Goal: Use online tool/utility: Use online tool/utility

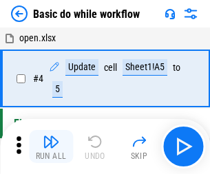
click at [51, 147] on img "button" at bounding box center [51, 142] width 17 height 17
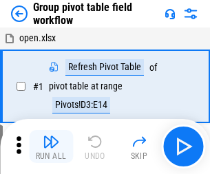
click at [51, 147] on img "button" at bounding box center [51, 142] width 17 height 17
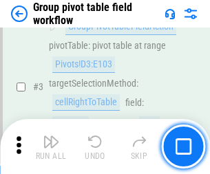
scroll to position [710, 0]
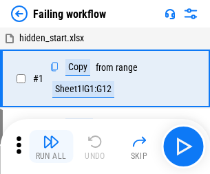
click at [51, 147] on img "button" at bounding box center [51, 142] width 17 height 17
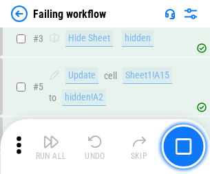
scroll to position [292, 0]
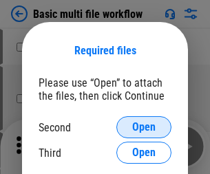
click at [144, 127] on span "Open" at bounding box center [143, 127] width 23 height 11
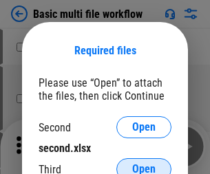
click at [144, 164] on span "Open" at bounding box center [143, 169] width 23 height 11
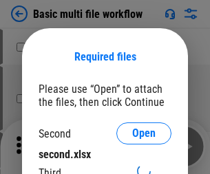
scroll to position [6, 0]
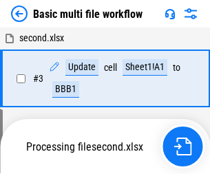
scroll to position [305, 0]
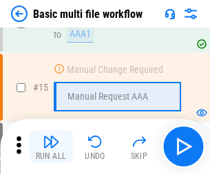
click at [51, 147] on img "button" at bounding box center [51, 142] width 17 height 17
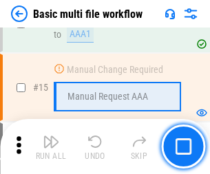
scroll to position [916, 0]
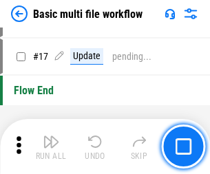
click at [51, 147] on img "button" at bounding box center [51, 142] width 17 height 17
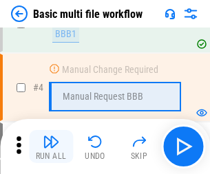
click at [51, 147] on img "button" at bounding box center [51, 142] width 17 height 17
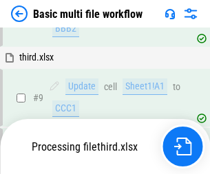
scroll to position [479, 0]
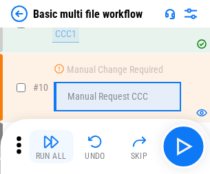
click at [51, 147] on img "button" at bounding box center [51, 142] width 17 height 17
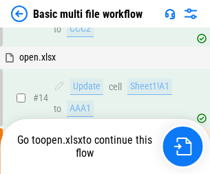
scroll to position [720, 0]
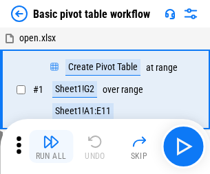
click at [51, 147] on img "button" at bounding box center [51, 142] width 17 height 17
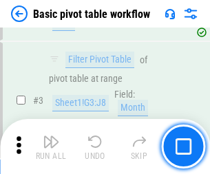
scroll to position [330, 0]
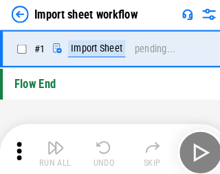
click at [51, 147] on img "button" at bounding box center [53, 142] width 17 height 17
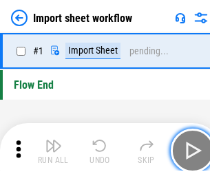
scroll to position [5, 0]
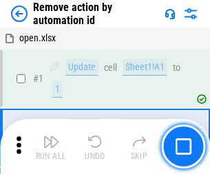
scroll to position [51, 0]
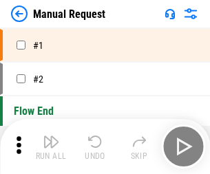
click at [51, 147] on img "button" at bounding box center [51, 142] width 17 height 17
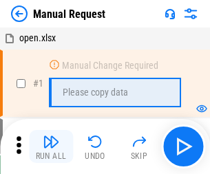
click at [51, 147] on img "button" at bounding box center [51, 142] width 17 height 17
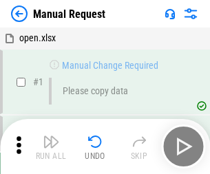
scroll to position [47, 0]
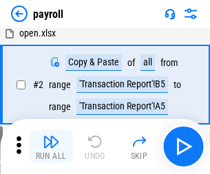
click at [51, 147] on img "button" at bounding box center [51, 142] width 17 height 17
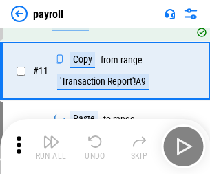
scroll to position [100, 0]
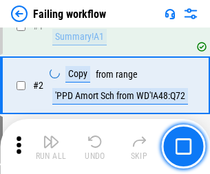
scroll to position [222, 0]
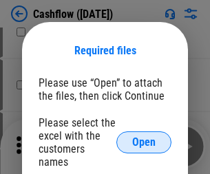
click at [144, 137] on span "Open" at bounding box center [143, 142] width 23 height 11
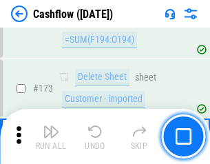
scroll to position [1457, 0]
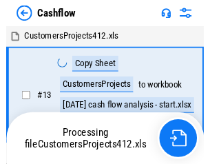
scroll to position [16, 0]
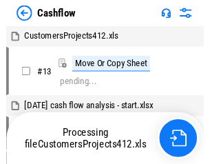
scroll to position [16, 0]
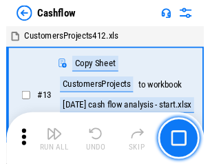
scroll to position [16, 0]
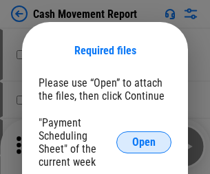
click at [144, 142] on span "Open" at bounding box center [143, 142] width 23 height 11
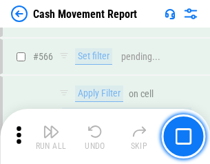
scroll to position [6309, 0]
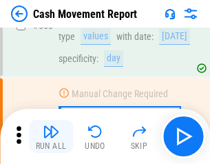
click at [51, 136] on img "button" at bounding box center [51, 131] width 17 height 17
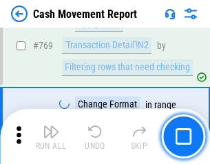
scroll to position [7650, 0]
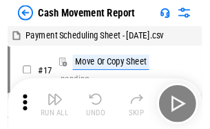
scroll to position [25, 0]
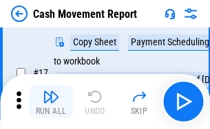
click at [51, 102] on img "button" at bounding box center [51, 97] width 17 height 17
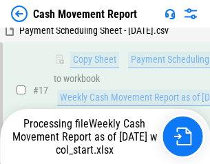
scroll to position [216, 0]
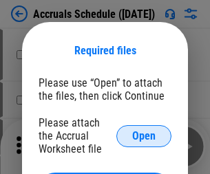
click at [144, 136] on span "Open" at bounding box center [143, 136] width 23 height 11
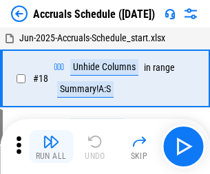
click at [51, 147] on img "button" at bounding box center [51, 142] width 17 height 17
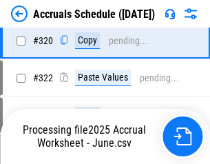
scroll to position [2561, 0]
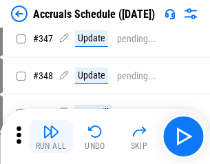
click at [51, 136] on img "button" at bounding box center [51, 131] width 17 height 17
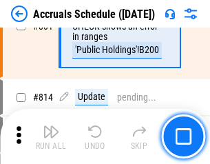
scroll to position [6075, 0]
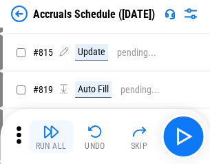
click at [51, 136] on img "button" at bounding box center [51, 131] width 17 height 17
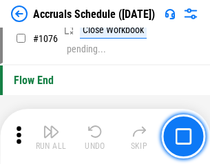
scroll to position [8245, 0]
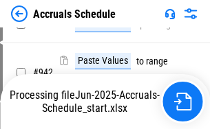
scroll to position [6603, 0]
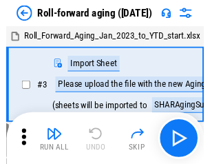
scroll to position [2, 0]
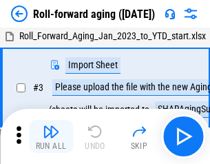
click at [51, 136] on img "button" at bounding box center [51, 131] width 17 height 17
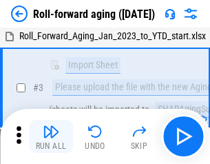
click at [51, 136] on img "button" at bounding box center [51, 131] width 17 height 17
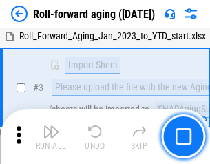
scroll to position [89, 0]
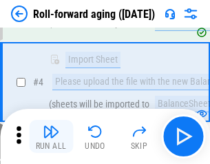
click at [51, 136] on img "button" at bounding box center [51, 131] width 17 height 17
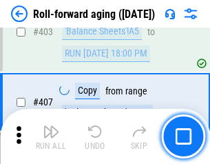
scroll to position [4774, 0]
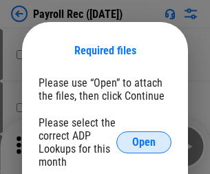
click at [144, 142] on span "Open" at bounding box center [143, 142] width 23 height 11
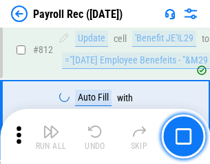
scroll to position [8746, 0]
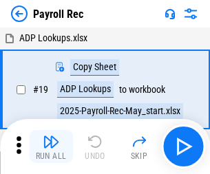
click at [51, 147] on img "button" at bounding box center [51, 142] width 17 height 17
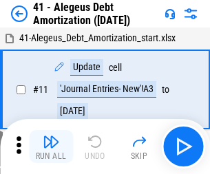
click at [51, 147] on img "button" at bounding box center [51, 142] width 17 height 17
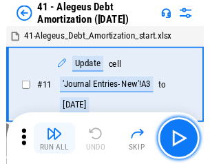
scroll to position [170, 0]
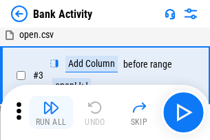
click at [51, 112] on img "button" at bounding box center [51, 107] width 17 height 17
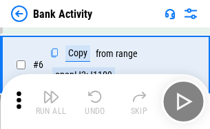
scroll to position [73, 0]
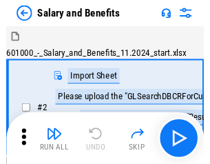
scroll to position [19, 0]
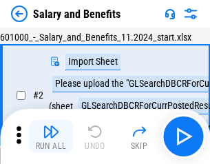
click at [51, 136] on img "button" at bounding box center [51, 131] width 17 height 17
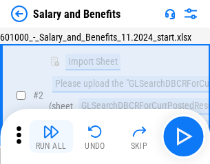
click at [51, 136] on img "button" at bounding box center [51, 131] width 17 height 17
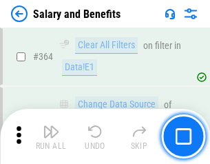
scroll to position [6483, 0]
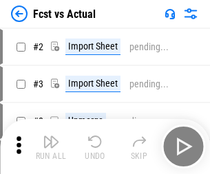
click at [51, 136] on img "button" at bounding box center [51, 142] width 17 height 17
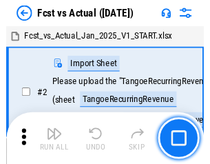
scroll to position [18, 0]
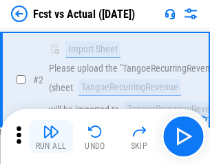
click at [51, 136] on img "button" at bounding box center [51, 131] width 17 height 17
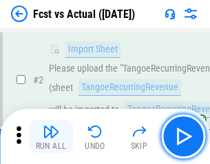
scroll to position [129, 0]
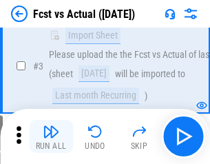
click at [51, 136] on img "button" at bounding box center [51, 131] width 17 height 17
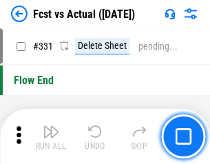
scroll to position [6590, 0]
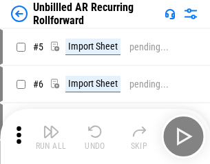
scroll to position [30, 0]
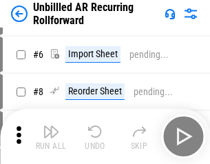
click at [51, 136] on img "button" at bounding box center [51, 131] width 17 height 17
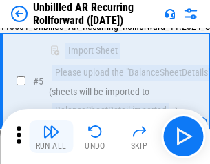
click at [51, 136] on img "button" at bounding box center [51, 131] width 17 height 17
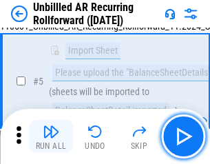
scroll to position [129, 0]
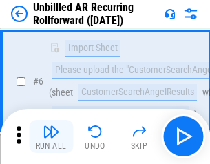
click at [51, 136] on img "button" at bounding box center [51, 131] width 17 height 17
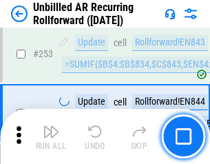
scroll to position [4676, 0]
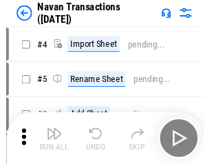
scroll to position [22, 0]
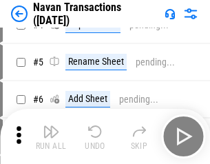
click at [51, 136] on img "button" at bounding box center [51, 131] width 17 height 17
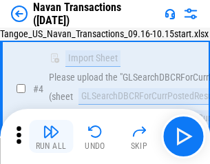
click at [51, 136] on img "button" at bounding box center [51, 131] width 17 height 17
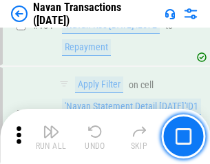
scroll to position [4463, 0]
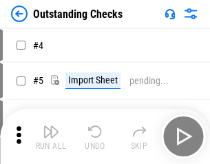
click at [51, 136] on img "button" at bounding box center [51, 131] width 17 height 17
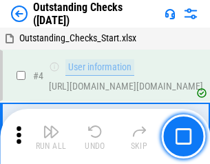
scroll to position [58, 0]
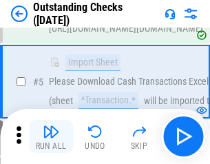
click at [51, 136] on img "button" at bounding box center [51, 131] width 17 height 17
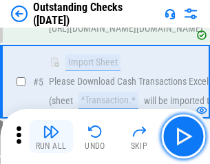
scroll to position [144, 0]
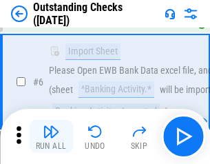
click at [51, 136] on img "button" at bounding box center [51, 131] width 17 height 17
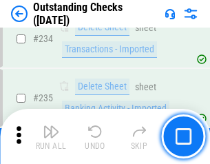
scroll to position [4180, 0]
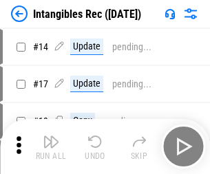
click at [51, 147] on img "button" at bounding box center [51, 142] width 17 height 17
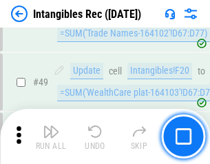
scroll to position [536, 0]
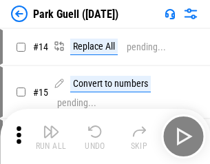
click at [51, 136] on img "button" at bounding box center [51, 131] width 17 height 17
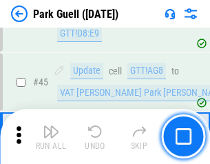
scroll to position [1722, 0]
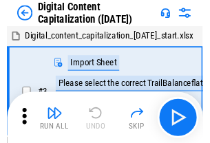
scroll to position [40, 0]
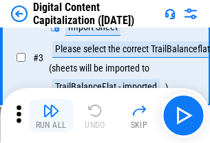
click at [51, 116] on img "button" at bounding box center [51, 111] width 17 height 17
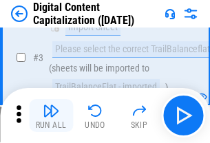
click at [51, 116] on img "button" at bounding box center [51, 111] width 17 height 17
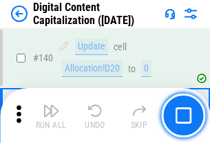
scroll to position [1460, 0]
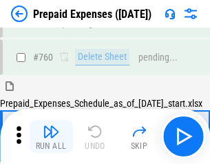
click at [51, 136] on img "button" at bounding box center [51, 131] width 17 height 17
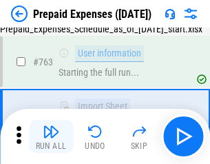
click at [51, 136] on img "button" at bounding box center [51, 131] width 17 height 17
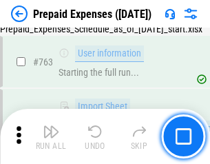
scroll to position [3897, 0]
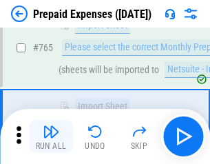
click at [51, 136] on img "button" at bounding box center [51, 131] width 17 height 17
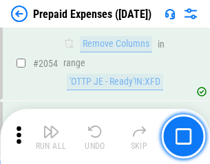
scroll to position [14390, 0]
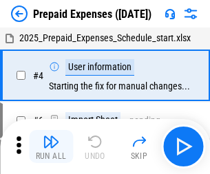
click at [51, 147] on img "button" at bounding box center [51, 142] width 17 height 17
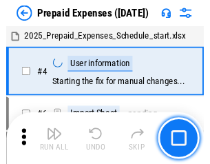
scroll to position [61, 0]
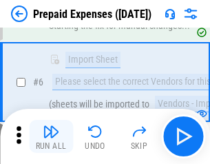
click at [51, 136] on img "button" at bounding box center [51, 131] width 17 height 17
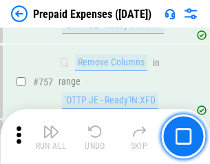
scroll to position [4905, 0]
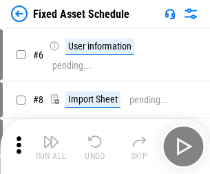
click at [51, 147] on img "button" at bounding box center [51, 142] width 17 height 17
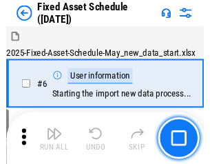
scroll to position [74, 0]
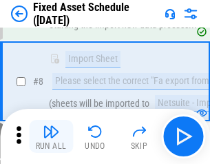
click at [51, 136] on img "button" at bounding box center [51, 131] width 17 height 17
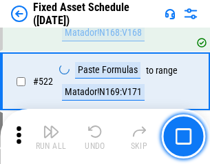
scroll to position [4785, 0]
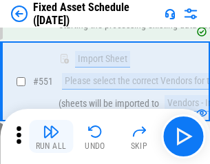
click at [51, 136] on img "button" at bounding box center [51, 131] width 17 height 17
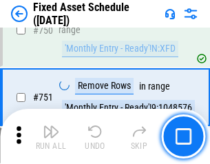
scroll to position [6711, 0]
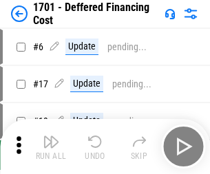
click at [51, 147] on img "button" at bounding box center [51, 142] width 17 height 17
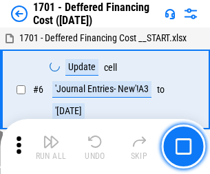
scroll to position [165, 0]
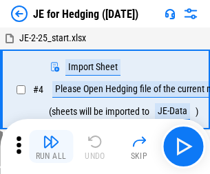
click at [51, 136] on img "button" at bounding box center [51, 142] width 17 height 17
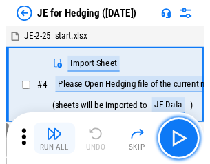
scroll to position [2, 0]
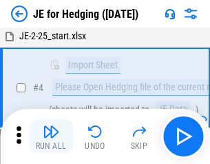
click at [51, 136] on img "button" at bounding box center [51, 131] width 17 height 17
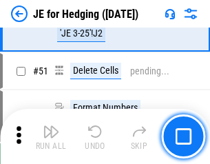
scroll to position [891, 0]
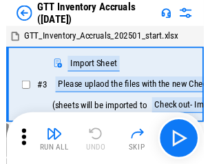
scroll to position [2, 0]
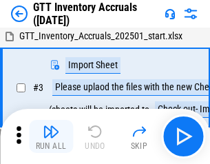
click at [51, 136] on img "button" at bounding box center [51, 131] width 17 height 17
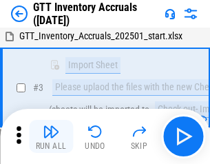
click at [51, 136] on img "button" at bounding box center [51, 131] width 17 height 17
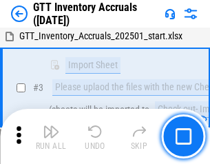
scroll to position [89, 0]
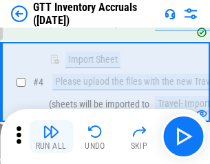
click at [51, 136] on img "button" at bounding box center [51, 131] width 17 height 17
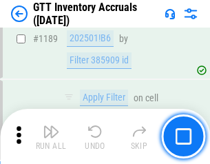
scroll to position [11241, 0]
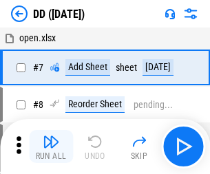
click at [51, 147] on img "button" at bounding box center [51, 142] width 17 height 17
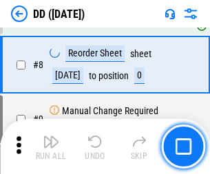
scroll to position [133, 0]
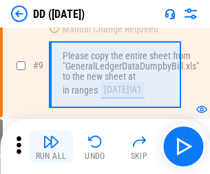
click at [51, 147] on img "button" at bounding box center [51, 142] width 17 height 17
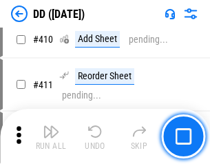
scroll to position [6159, 0]
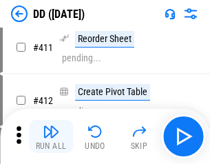
click at [51, 136] on img "button" at bounding box center [51, 131] width 17 height 17
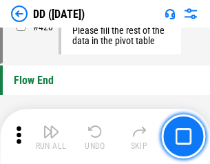
scroll to position [6589, 0]
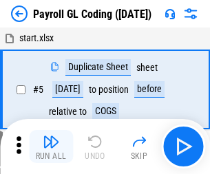
click at [51, 147] on img "button" at bounding box center [51, 142] width 17 height 17
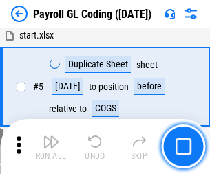
scroll to position [165, 0]
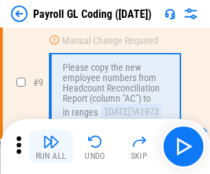
click at [51, 147] on img "button" at bounding box center [51, 142] width 17 height 17
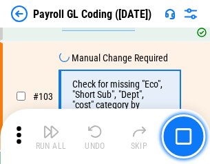
scroll to position [3230, 0]
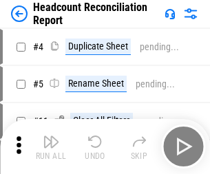
click at [51, 147] on img "button" at bounding box center [51, 142] width 17 height 17
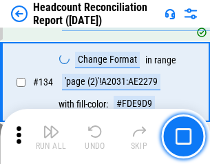
scroll to position [1655, 0]
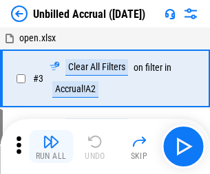
click at [51, 147] on img "button" at bounding box center [51, 142] width 17 height 17
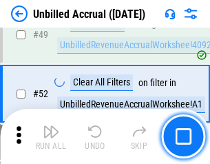
scroll to position [1249, 0]
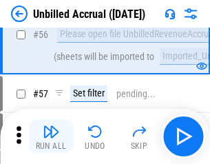
click at [51, 136] on img "button" at bounding box center [51, 131] width 17 height 17
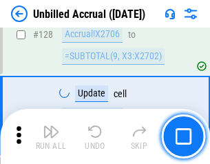
scroll to position [4101, 0]
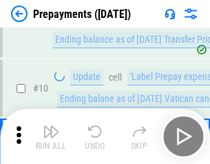
scroll to position [86, 0]
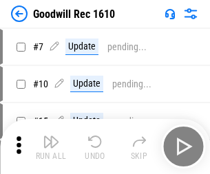
click at [51, 147] on img "button" at bounding box center [51, 142] width 17 height 17
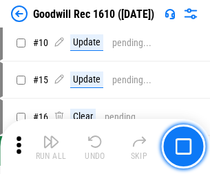
scroll to position [235, 0]
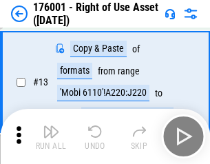
scroll to position [89, 0]
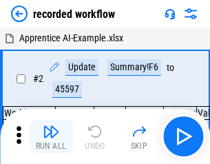
click at [51, 136] on img "button" at bounding box center [51, 131] width 17 height 17
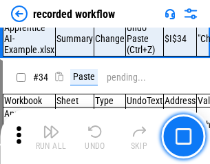
scroll to position [4303, 0]
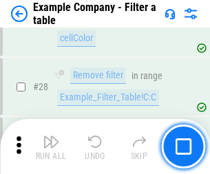
scroll to position [1260, 0]
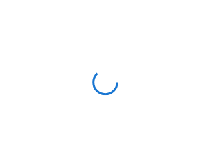
scroll to position [21, 0]
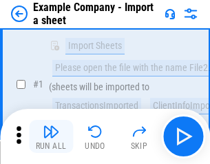
click at [51, 136] on img "button" at bounding box center [51, 131] width 17 height 17
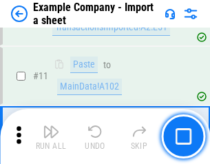
scroll to position [304, 0]
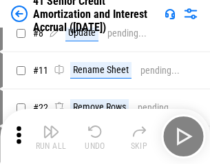
click at [51, 136] on img "button" at bounding box center [51, 131] width 17 height 17
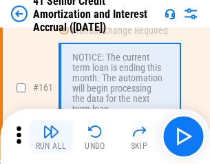
click at [51, 136] on img "button" at bounding box center [51, 131] width 17 height 17
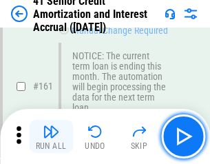
scroll to position [1472, 0]
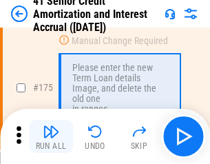
click at [51, 136] on img "button" at bounding box center [51, 131] width 17 height 17
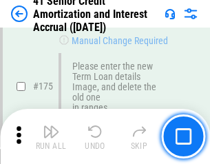
scroll to position [1612, 0]
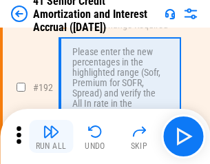
click at [51, 136] on img "button" at bounding box center [51, 131] width 17 height 17
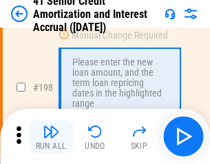
click at [51, 136] on img "button" at bounding box center [51, 131] width 17 height 17
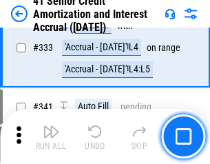
scroll to position [3517, 0]
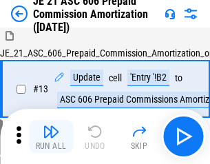
click at [51, 136] on img "button" at bounding box center [51, 131] width 17 height 17
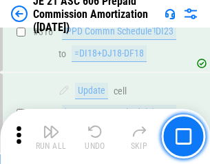
scroll to position [2570, 0]
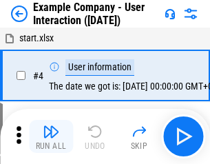
click at [51, 136] on img "button" at bounding box center [51, 131] width 17 height 17
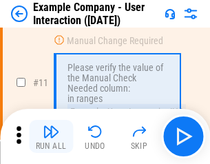
click at [51, 136] on img "button" at bounding box center [51, 131] width 17 height 17
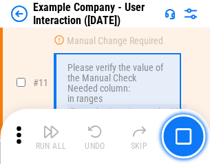
scroll to position [298, 0]
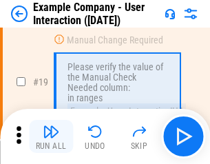
click at [51, 136] on img "button" at bounding box center [51, 131] width 17 height 17
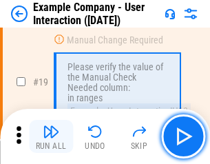
click at [51, 136] on img "button" at bounding box center [51, 131] width 17 height 17
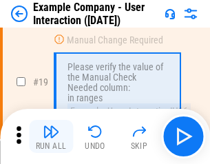
click at [51, 136] on img "button" at bounding box center [51, 131] width 17 height 17
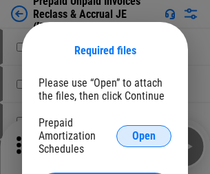
click at [144, 136] on span "Open" at bounding box center [143, 136] width 23 height 11
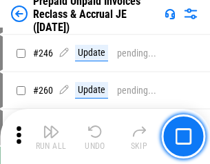
scroll to position [1859, 0]
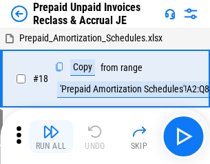
click at [51, 136] on img "button" at bounding box center [51, 131] width 17 height 17
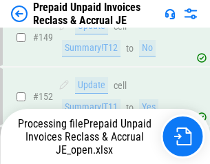
scroll to position [1859, 0]
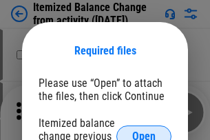
click at [144, 131] on span "Open" at bounding box center [143, 136] width 23 height 11
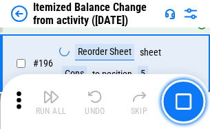
scroll to position [2649, 0]
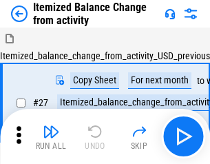
scroll to position [21, 0]
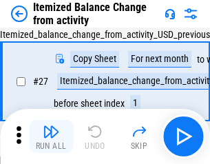
click at [51, 136] on img "button" at bounding box center [51, 131] width 17 height 17
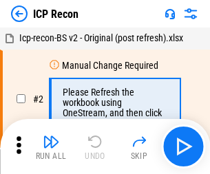
scroll to position [6, 0]
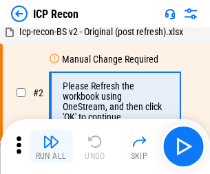
click at [51, 147] on img "button" at bounding box center [51, 142] width 17 height 17
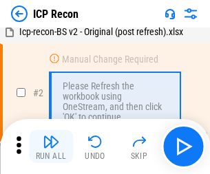
click at [51, 147] on img "button" at bounding box center [51, 142] width 17 height 17
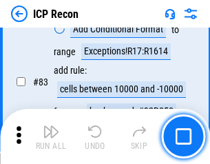
scroll to position [1349, 0]
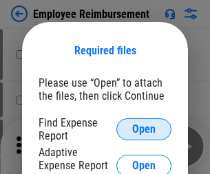
click at [144, 129] on span "Open" at bounding box center [143, 129] width 23 height 11
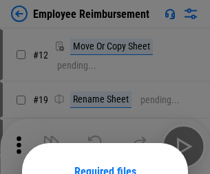
scroll to position [121, 0]
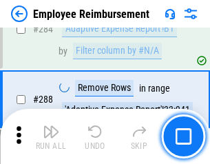
scroll to position [3742, 0]
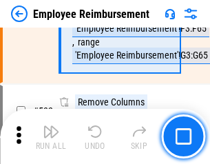
click at [51, 136] on img "button" at bounding box center [51, 131] width 17 height 17
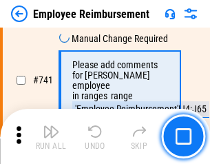
scroll to position [9658, 0]
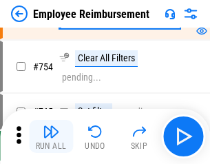
click at [51, 136] on img "button" at bounding box center [51, 131] width 17 height 17
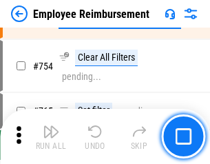
click at [51, 136] on img "button" at bounding box center [51, 131] width 17 height 17
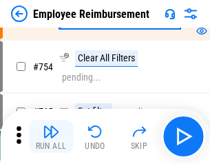
click at [51, 136] on img "button" at bounding box center [51, 131] width 17 height 17
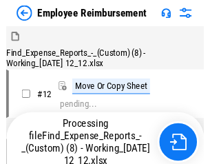
scroll to position [47, 0]
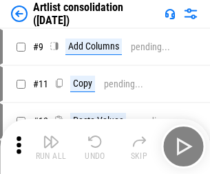
click at [51, 147] on img "button" at bounding box center [51, 142] width 17 height 17
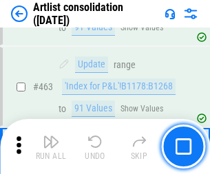
scroll to position [6028, 0]
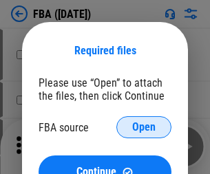
click at [144, 127] on span "Open" at bounding box center [143, 127] width 23 height 11
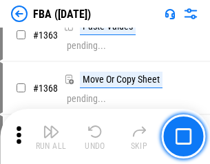
scroll to position [14623, 0]
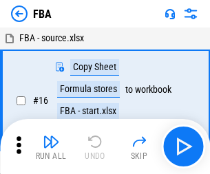
scroll to position [14, 0]
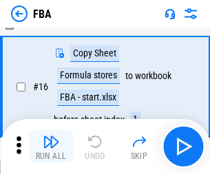
click at [51, 147] on img "button" at bounding box center [51, 142] width 17 height 17
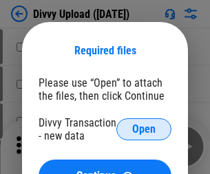
click at [144, 129] on span "Open" at bounding box center [143, 129] width 23 height 11
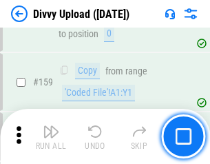
scroll to position [1426, 0]
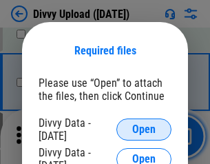
click at [144, 129] on span "Open" at bounding box center [143, 129] width 23 height 11
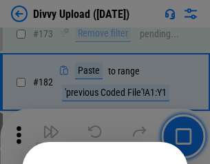
scroll to position [1545, 0]
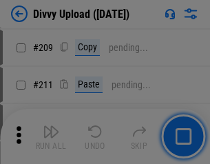
scroll to position [2338, 0]
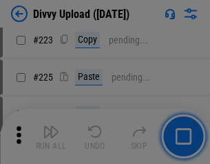
scroll to position [2747, 0]
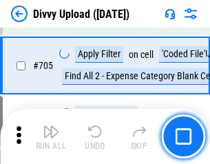
scroll to position [9417, 0]
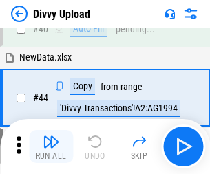
click at [51, 147] on img "button" at bounding box center [51, 142] width 17 height 17
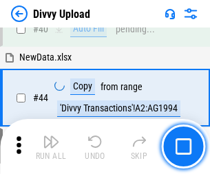
scroll to position [151, 0]
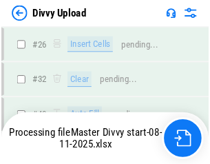
scroll to position [1426, 0]
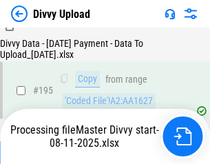
scroll to position [1924, 0]
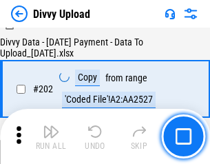
scroll to position [2228, 0]
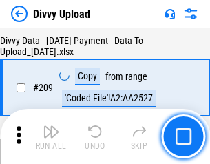
scroll to position [2531, 0]
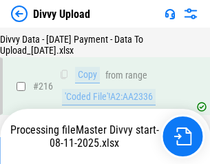
scroll to position [2835, 0]
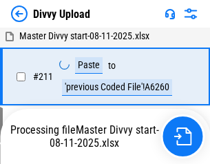
scroll to position [2755, 0]
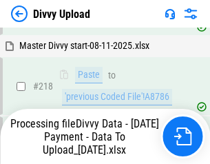
scroll to position [3058, 0]
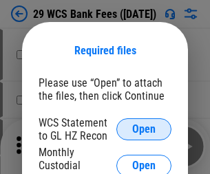
click at [144, 129] on span "Open" at bounding box center [143, 129] width 23 height 11
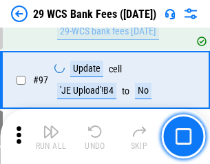
scroll to position [1342, 0]
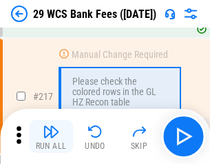
click at [51, 136] on img "button" at bounding box center [51, 131] width 17 height 17
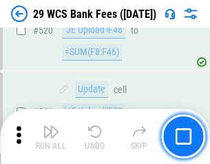
scroll to position [7104, 0]
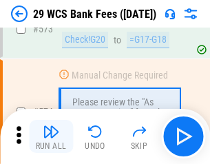
click at [51, 136] on img "button" at bounding box center [51, 131] width 17 height 17
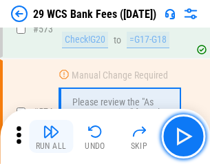
scroll to position [7624, 0]
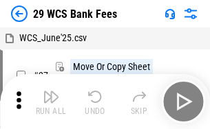
scroll to position [25, 0]
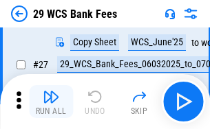
click at [51, 102] on img "button" at bounding box center [51, 97] width 17 height 17
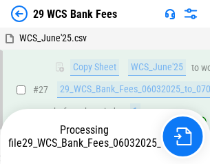
scroll to position [275, 0]
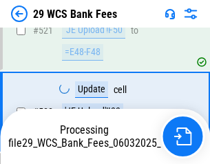
scroll to position [7528, 0]
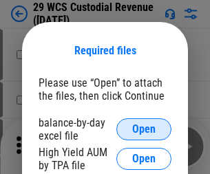
click at [144, 129] on span "Open" at bounding box center [143, 129] width 23 height 11
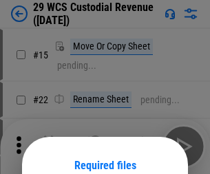
scroll to position [115, 0]
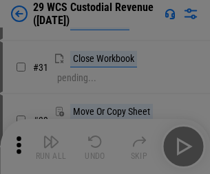
scroll to position [295, 0]
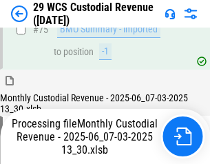
scroll to position [1438, 0]
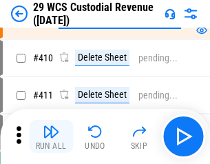
click at [51, 136] on img "button" at bounding box center [51, 131] width 17 height 17
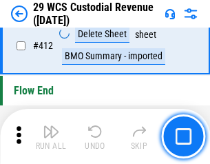
scroll to position [6574, 0]
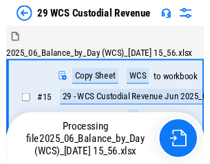
scroll to position [33, 0]
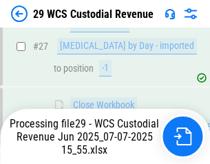
scroll to position [707, 0]
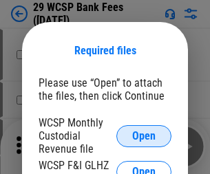
click at [144, 136] on span "Open" at bounding box center [143, 136] width 23 height 11
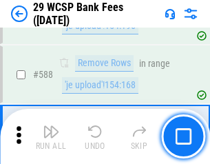
scroll to position [5419, 0]
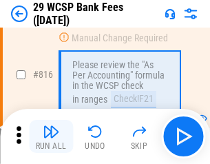
click at [51, 136] on img "button" at bounding box center [51, 131] width 17 height 17
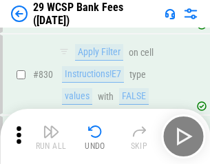
scroll to position [8735, 0]
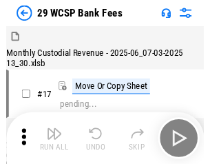
scroll to position [33, 0]
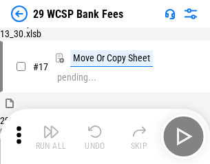
click at [51, 136] on img "button" at bounding box center [51, 131] width 17 height 17
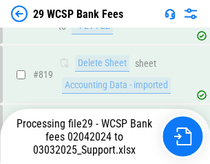
scroll to position [8465, 0]
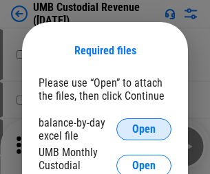
click at [144, 129] on span "Open" at bounding box center [143, 129] width 23 height 11
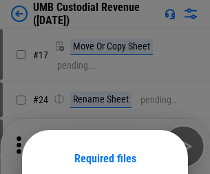
scroll to position [108, 0]
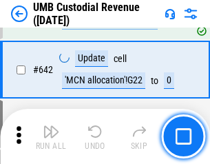
scroll to position [7130, 0]
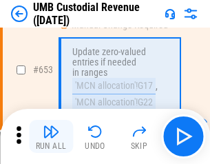
click at [51, 136] on img "button" at bounding box center [51, 131] width 17 height 17
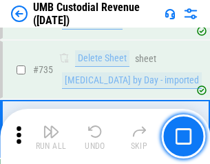
scroll to position [8418, 0]
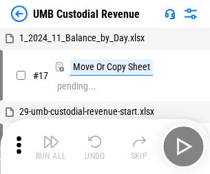
scroll to position [10, 0]
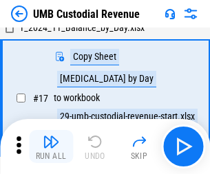
click at [51, 147] on img "button" at bounding box center [51, 142] width 17 height 17
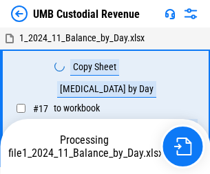
scroll to position [10, 0]
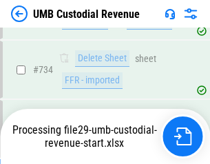
scroll to position [8386, 0]
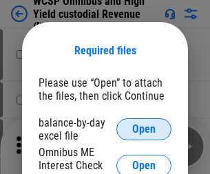
click at [144, 129] on span "Open" at bounding box center [143, 129] width 23 height 11
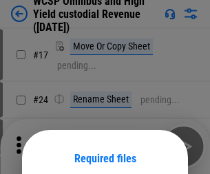
scroll to position [108, 0]
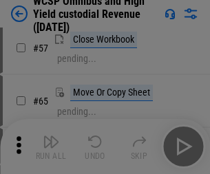
scroll to position [600, 0]
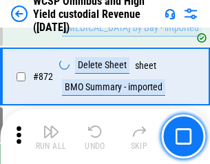
scroll to position [11651, 0]
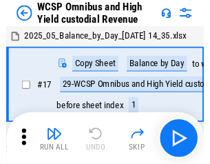
scroll to position [8, 0]
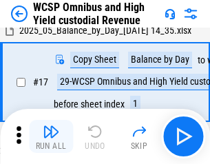
click at [51, 136] on img "button" at bounding box center [51, 131] width 17 height 17
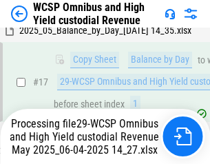
scroll to position [286, 0]
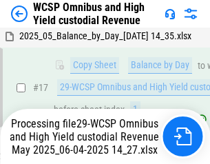
scroll to position [286, 0]
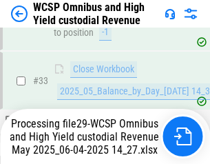
scroll to position [681, 0]
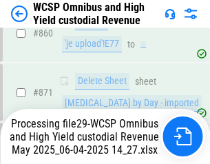
scroll to position [11619, 0]
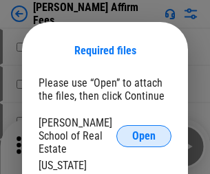
click at [144, 131] on span "Open" at bounding box center [143, 136] width 23 height 11
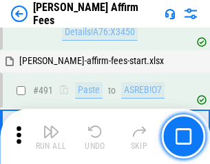
scroll to position [3743, 0]
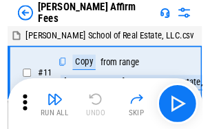
scroll to position [14, 0]
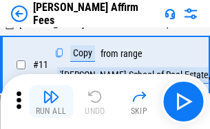
click at [51, 102] on img "button" at bounding box center [51, 97] width 17 height 17
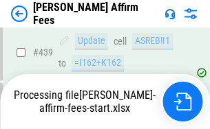
scroll to position [3610, 0]
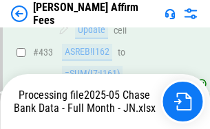
scroll to position [3631, 0]
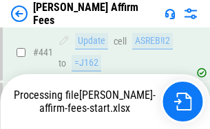
scroll to position [3610, 0]
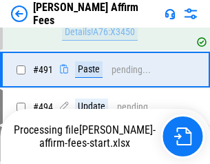
scroll to position [3743, 0]
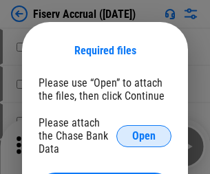
click at [144, 131] on span "Open" at bounding box center [143, 136] width 23 height 11
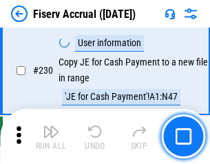
scroll to position [4362, 0]
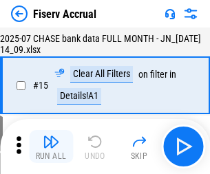
click at [51, 147] on img "button" at bounding box center [51, 142] width 17 height 17
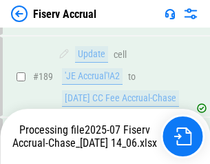
scroll to position [3538, 0]
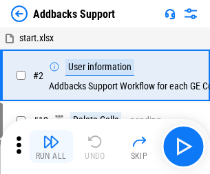
click at [51, 136] on img "button" at bounding box center [51, 142] width 17 height 17
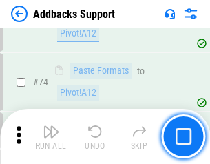
scroll to position [1002, 0]
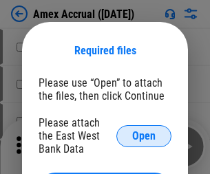
click at [144, 136] on span "Open" at bounding box center [143, 136] width 23 height 11
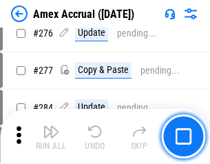
scroll to position [3584, 0]
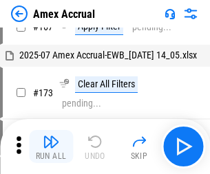
click at [51, 147] on img "button" at bounding box center [51, 142] width 17 height 17
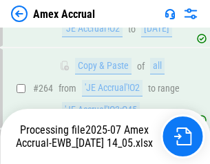
scroll to position [3932, 0]
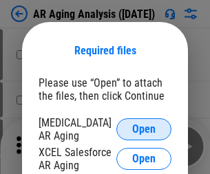
click at [144, 127] on span "Open" at bounding box center [143, 129] width 23 height 11
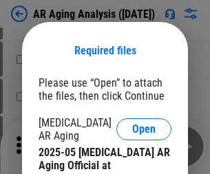
scroll to position [414, 0]
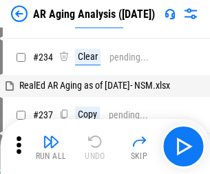
scroll to position [14, 0]
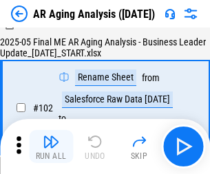
click at [51, 147] on img "button" at bounding box center [51, 142] width 17 height 17
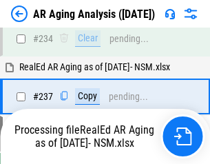
scroll to position [2134, 0]
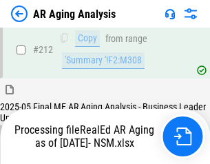
scroll to position [2070, 0]
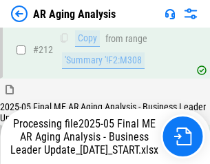
scroll to position [2118, 0]
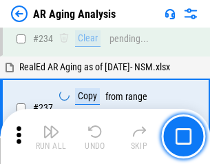
scroll to position [2118, 0]
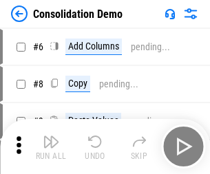
click at [51, 147] on img "button" at bounding box center [51, 142] width 17 height 17
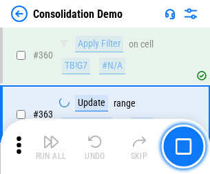
scroll to position [4614, 0]
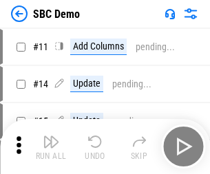
click at [51, 147] on img "button" at bounding box center [51, 142] width 17 height 17
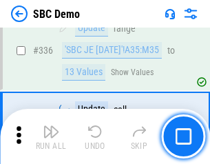
scroll to position [3621, 0]
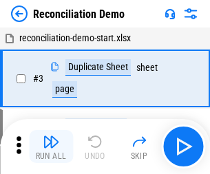
click at [51, 147] on img "button" at bounding box center [51, 142] width 17 height 17
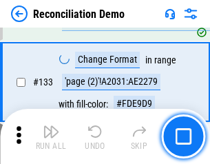
scroll to position [1635, 0]
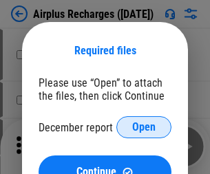
click at [144, 127] on span "Open" at bounding box center [143, 127] width 23 height 11
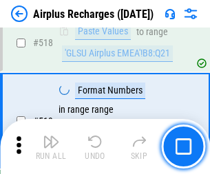
scroll to position [5924, 0]
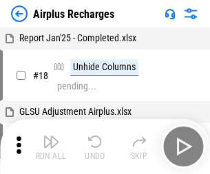
click at [51, 147] on img "button" at bounding box center [51, 142] width 17 height 17
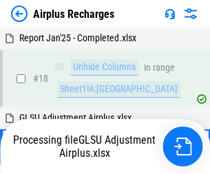
scroll to position [61, 0]
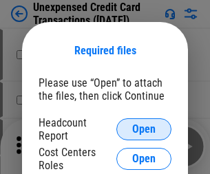
click at [144, 129] on span "Open" at bounding box center [143, 129] width 23 height 11
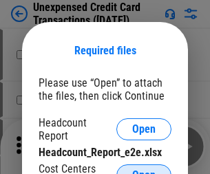
click at [144, 170] on span "Open" at bounding box center [143, 175] width 23 height 11
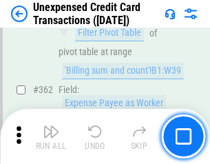
scroll to position [3540, 0]
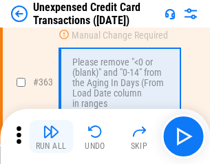
click at [51, 136] on img "button" at bounding box center [51, 131] width 17 height 17
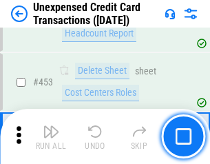
scroll to position [4695, 0]
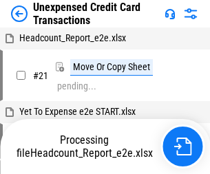
scroll to position [21, 0]
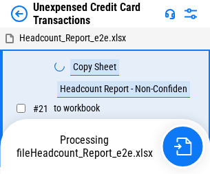
scroll to position [21, 0]
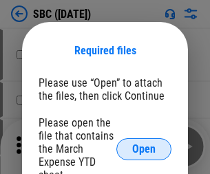
click at [144, 149] on span "Open" at bounding box center [143, 149] width 23 height 11
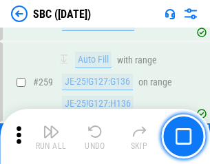
scroll to position [2690, 0]
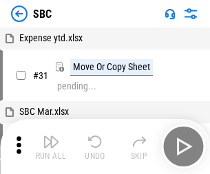
scroll to position [14, 0]
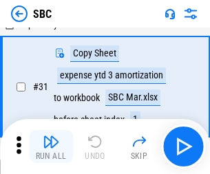
click at [51, 147] on img "button" at bounding box center [51, 142] width 17 height 17
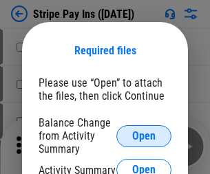
click at [144, 136] on span "Open" at bounding box center [143, 136] width 23 height 11
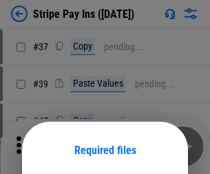
scroll to position [100, 0]
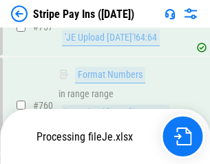
scroll to position [7249, 0]
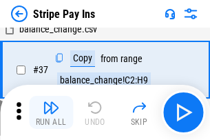
click at [51, 112] on img "button" at bounding box center [51, 107] width 17 height 17
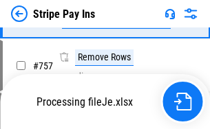
scroll to position [7219, 0]
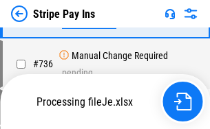
scroll to position [7219, 0]
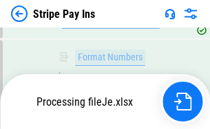
scroll to position [7219, 0]
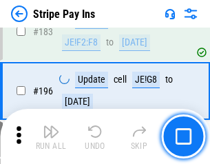
scroll to position [1863, 0]
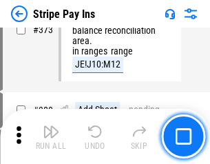
click at [51, 136] on img "button" at bounding box center [51, 131] width 17 height 17
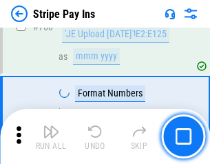
scroll to position [7202, 0]
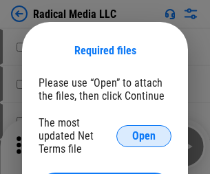
click at [144, 136] on span "Open" at bounding box center [143, 136] width 23 height 11
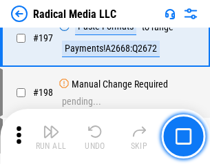
scroll to position [3184, 0]
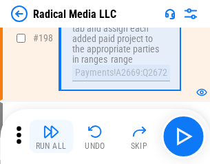
click at [51, 136] on img "button" at bounding box center [51, 131] width 17 height 17
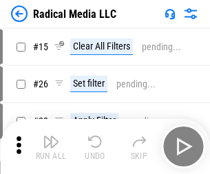
scroll to position [77, 0]
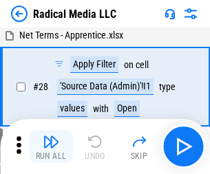
click at [51, 147] on img "button" at bounding box center [51, 142] width 17 height 17
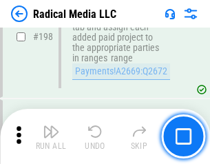
scroll to position [3451, 0]
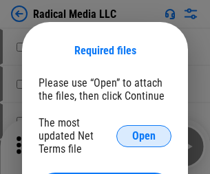
click at [144, 136] on span "Open" at bounding box center [143, 136] width 23 height 11
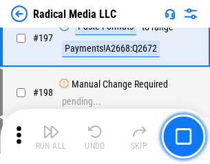
scroll to position [3184, 0]
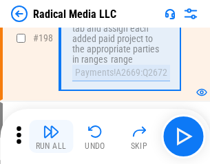
click at [51, 136] on img "button" at bounding box center [51, 131] width 17 height 17
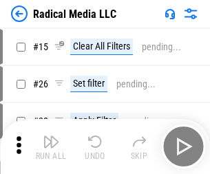
scroll to position [77, 0]
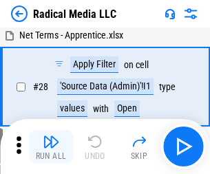
click at [51, 147] on img "button" at bounding box center [51, 142] width 17 height 17
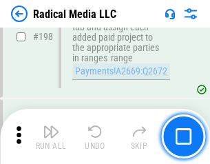
scroll to position [3451, 0]
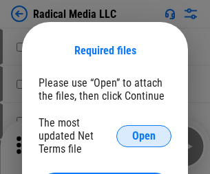
click at [144, 136] on span "Open" at bounding box center [143, 136] width 23 height 11
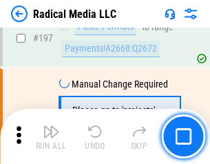
scroll to position [3184, 0]
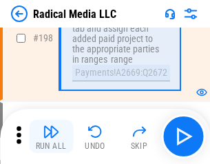
click at [51, 136] on img "button" at bounding box center [51, 131] width 17 height 17
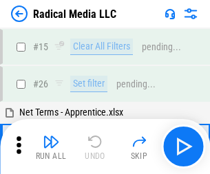
scroll to position [77, 0]
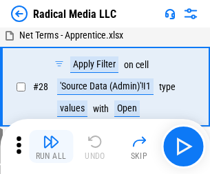
click at [51, 147] on img "button" at bounding box center [51, 142] width 17 height 17
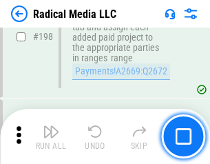
scroll to position [3451, 0]
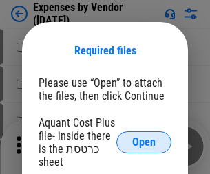
click at [144, 142] on span "Open" at bounding box center [143, 142] width 23 height 11
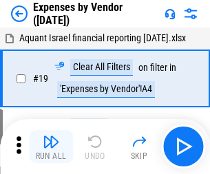
click at [51, 147] on img "button" at bounding box center [51, 142] width 17 height 17
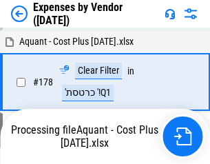
scroll to position [1074, 0]
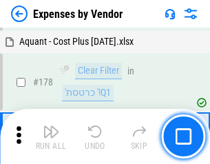
scroll to position [1074, 0]
